Goal: Task Accomplishment & Management: Use online tool/utility

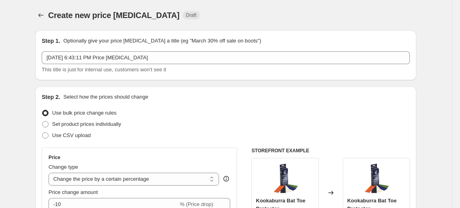
select select "percentage"
click at [42, 18] on icon "Price change jobs" at bounding box center [41, 15] width 8 height 8
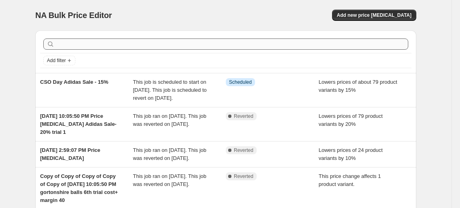
scroll to position [36, 0]
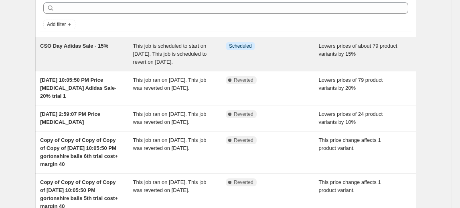
click at [165, 46] on span "This job is scheduled to start on [DATE]. This job is scheduled to revert on [D…" at bounding box center [170, 54] width 74 height 22
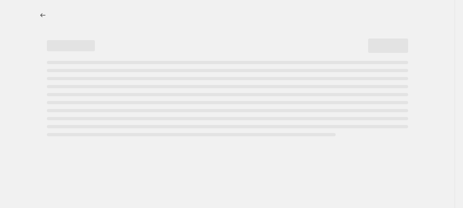
select select "percentage"
select select "no_change"
select select "vendor"
select select "product_status"
select select "inventory_quantity"
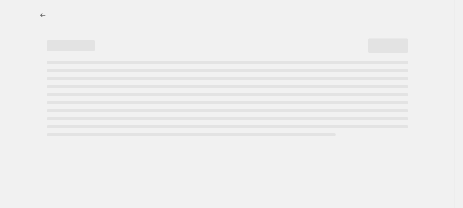
select select ">"
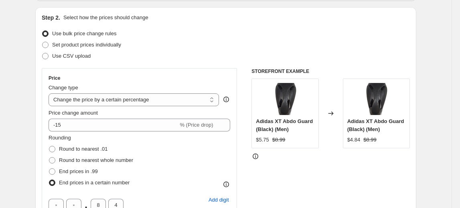
scroll to position [145, 0]
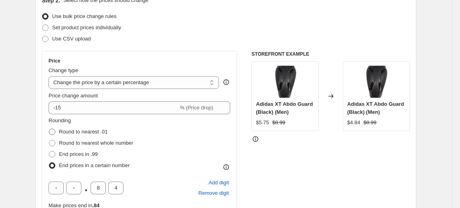
click at [78, 135] on span "Round to nearest .01" at bounding box center [83, 132] width 48 height 6
click at [49, 129] on input "Round to nearest .01" at bounding box center [49, 129] width 0 height 0
radio input "true"
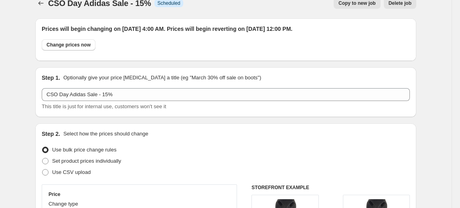
scroll to position [0, 0]
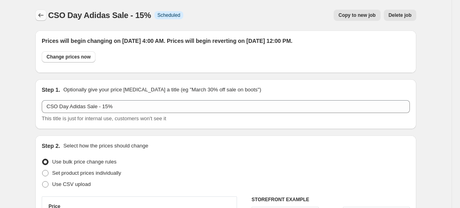
click at [41, 16] on icon "Price change jobs" at bounding box center [41, 15] width 8 height 8
